Goal: Information Seeking & Learning: Learn about a topic

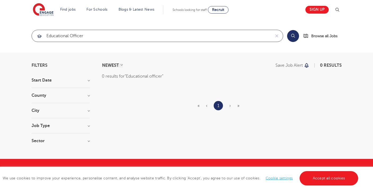
drag, startPoint x: 86, startPoint y: 37, endPoint x: 36, endPoint y: 37, distance: 50.4
click at [36, 37] on div "Educational officer" at bounding box center [151, 36] width 239 height 12
type input "Support officer"
click button "Submit" at bounding box center [0, 0] width 0 height 0
